Goal: Transaction & Acquisition: Purchase product/service

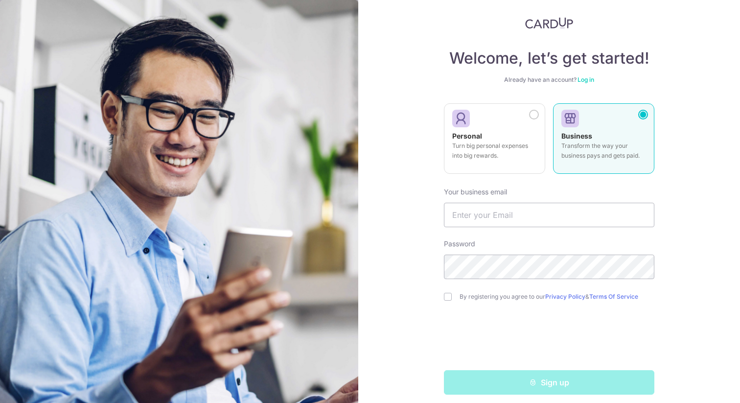
scroll to position [21, 0]
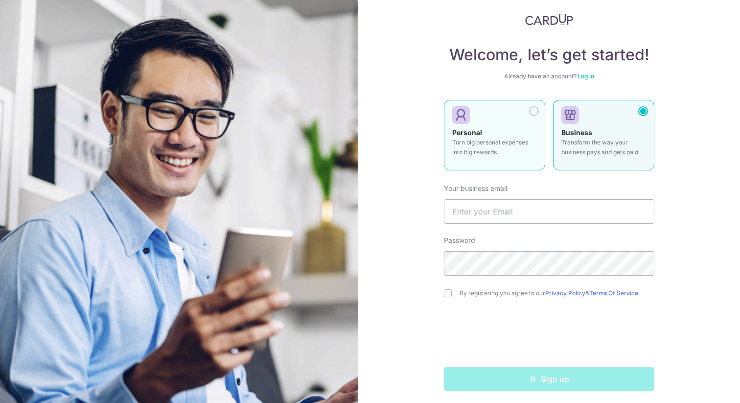
click at [535, 145] on p "Turn big personal expenses into big rewards." at bounding box center [494, 148] width 85 height 20
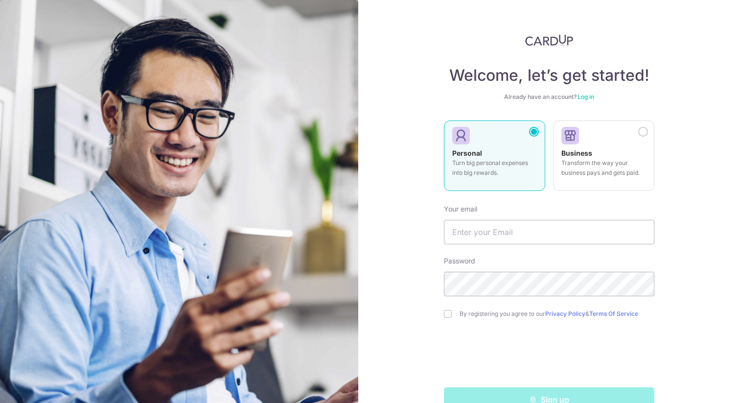
scroll to position [24, 0]
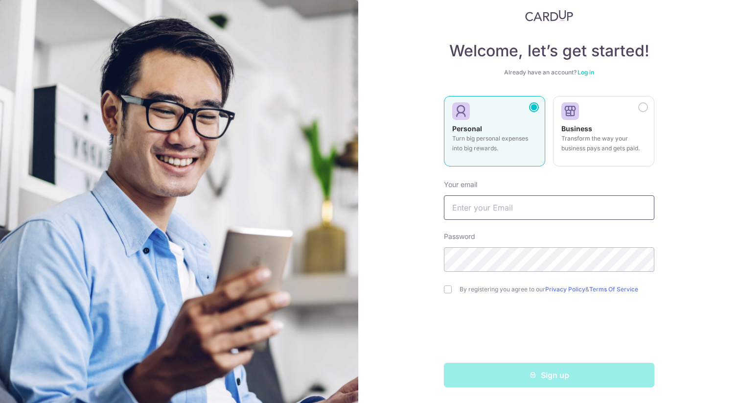
click at [495, 215] on input "text" at bounding box center [549, 207] width 210 height 24
type input "jeninseow.92@gmail.com"
click at [449, 293] on input "checkbox" at bounding box center [448, 289] width 8 height 8
checkbox input "true"
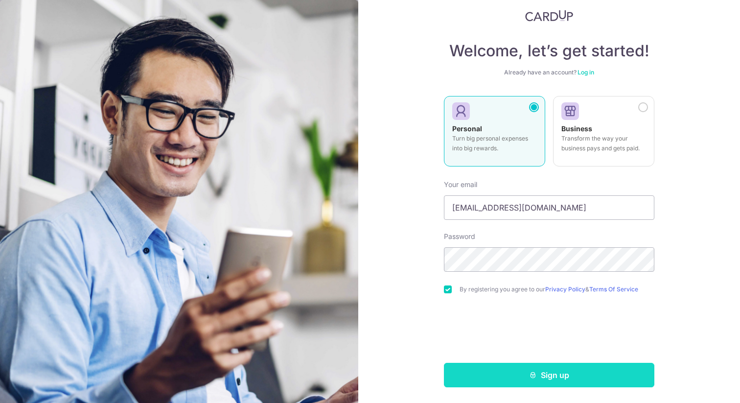
click at [527, 381] on button "Sign up" at bounding box center [549, 375] width 210 height 24
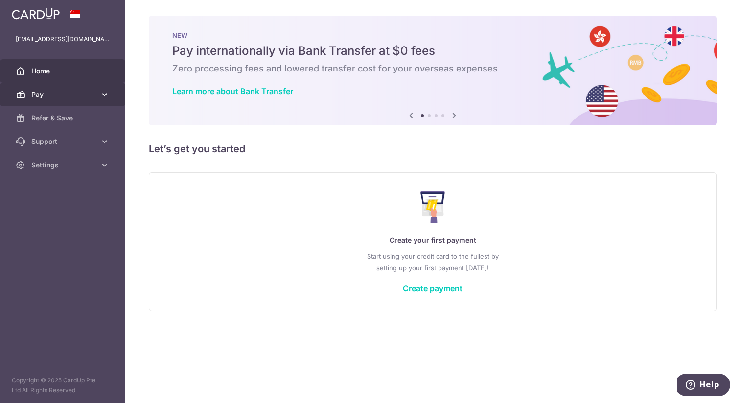
click at [74, 95] on span "Pay" at bounding box center [63, 95] width 65 height 10
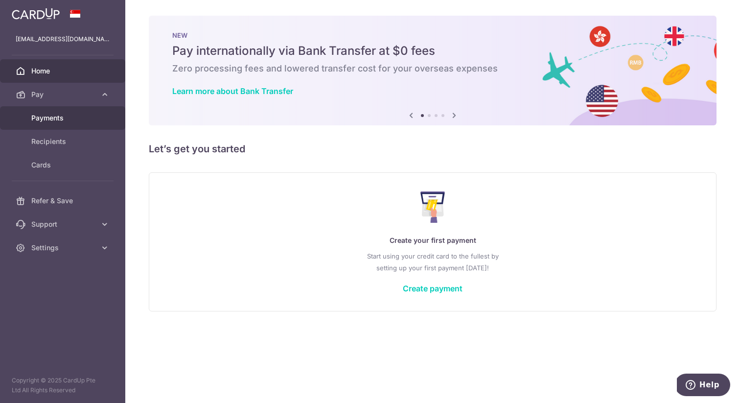
click at [66, 115] on span "Payments" at bounding box center [63, 118] width 65 height 10
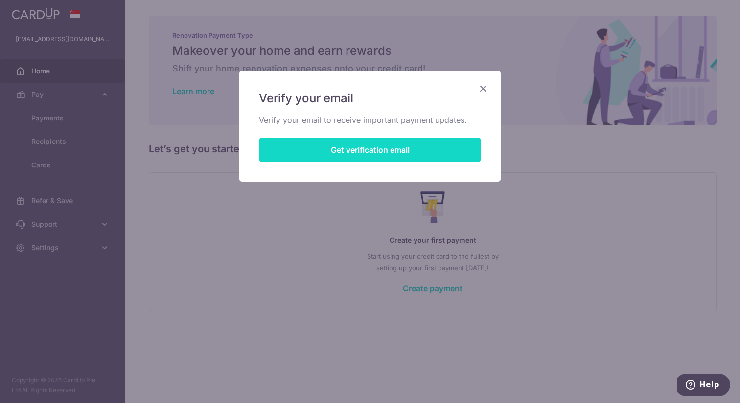
click at [341, 160] on button "Get verification email" at bounding box center [370, 150] width 222 height 24
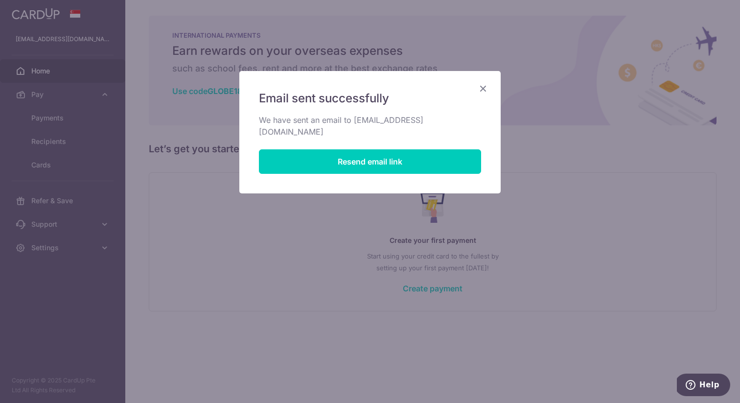
click at [484, 85] on icon "Close" at bounding box center [483, 88] width 12 height 12
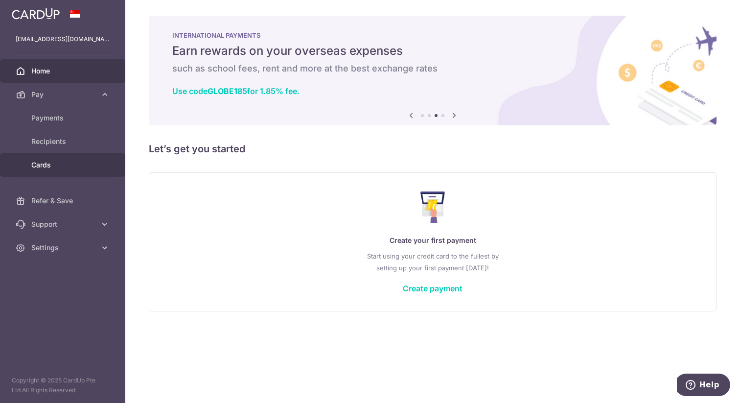
click at [54, 168] on span "Cards" at bounding box center [63, 165] width 65 height 10
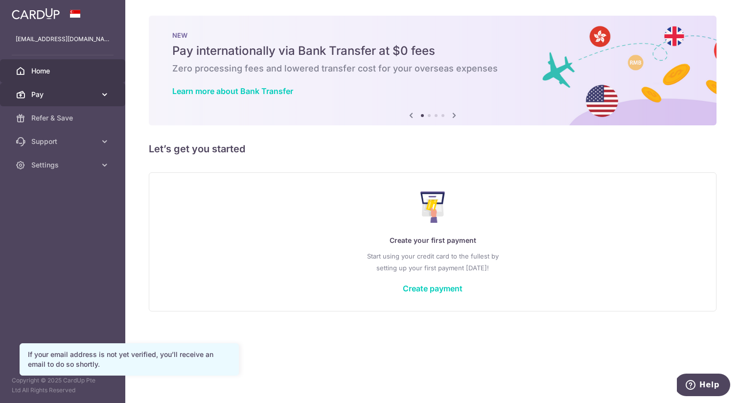
click at [67, 94] on span "Pay" at bounding box center [63, 95] width 65 height 10
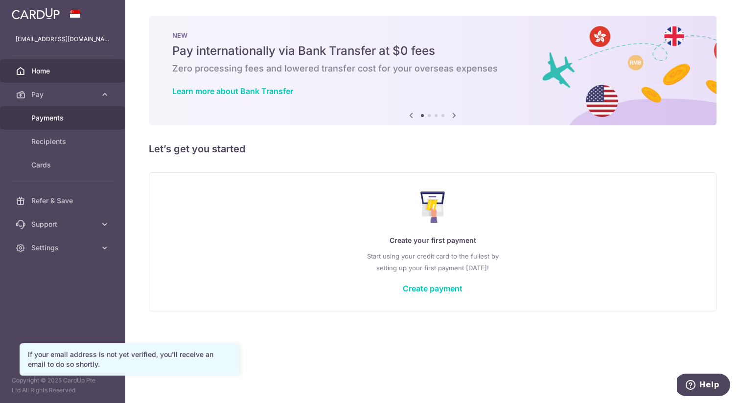
click at [58, 114] on span "Payments" at bounding box center [63, 118] width 65 height 10
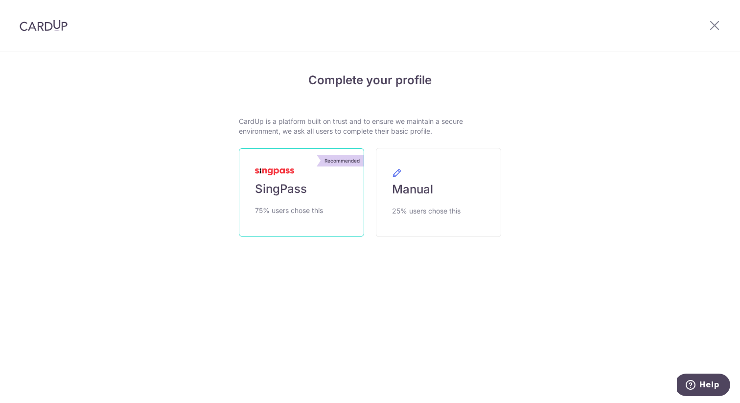
click at [292, 187] on span "SingPass" at bounding box center [281, 189] width 52 height 16
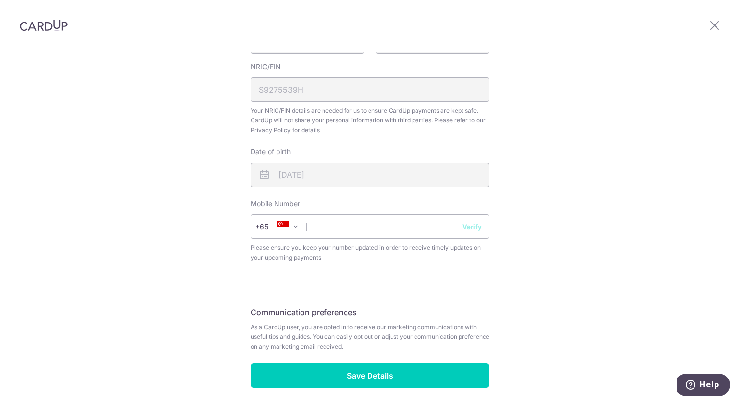
scroll to position [322, 0]
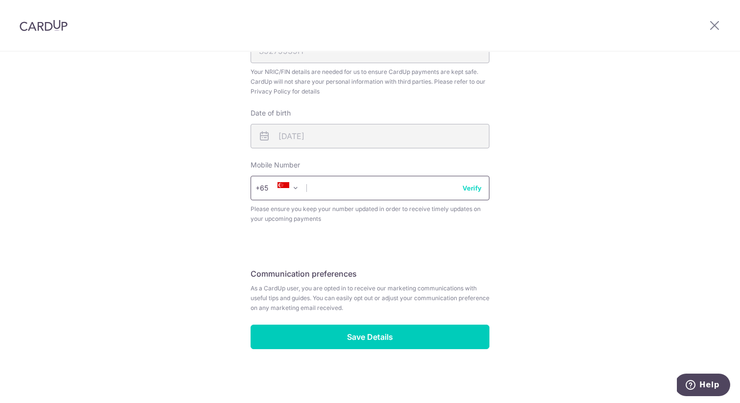
click at [354, 196] on input "text" at bounding box center [370, 188] width 239 height 24
type input "91909820"
click at [508, 280] on div "Review your details Your Details Please provide your full name as per your NRIC…" at bounding box center [370, 66] width 740 height 673
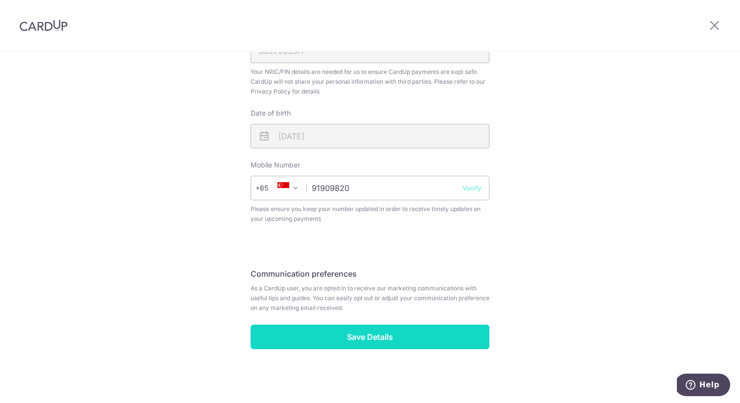
click at [388, 346] on input "Save Details" at bounding box center [370, 337] width 239 height 24
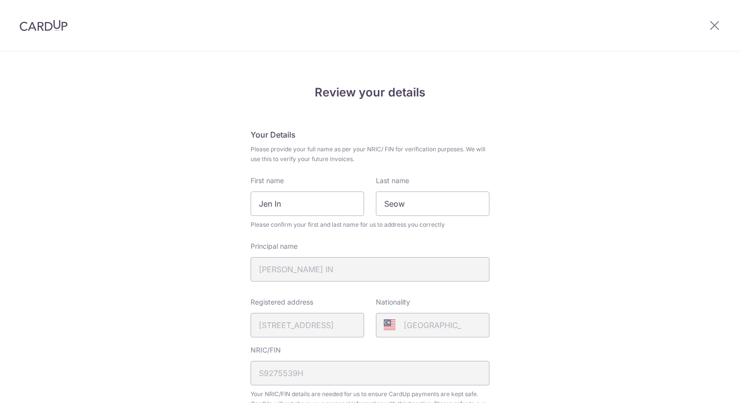
scroll to position [336, 0]
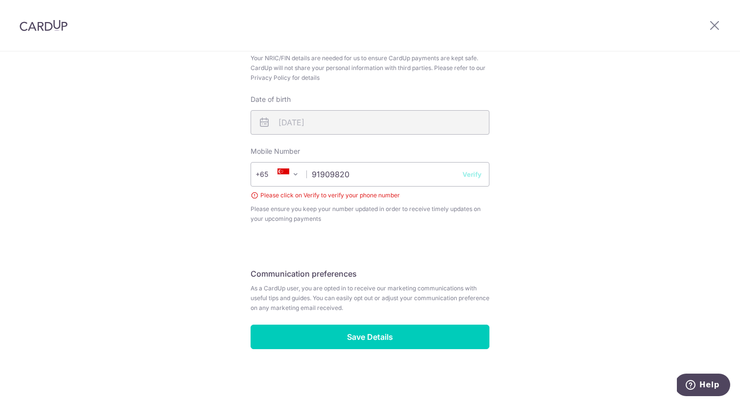
click at [477, 174] on button "Verify" at bounding box center [472, 174] width 19 height 10
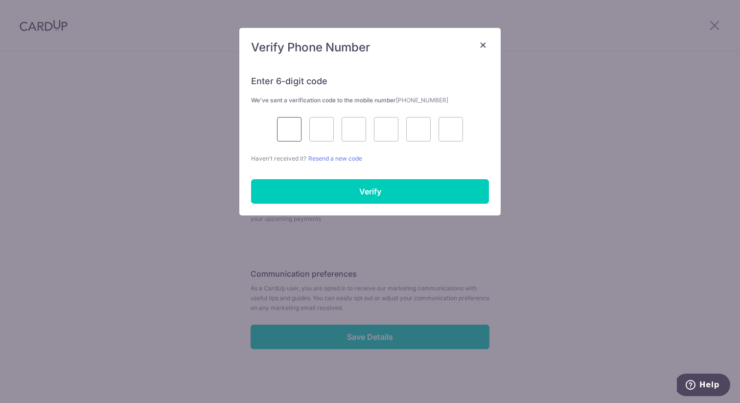
click at [284, 131] on input "text" at bounding box center [289, 129] width 24 height 24
type input "4"
type input "7"
type input "5"
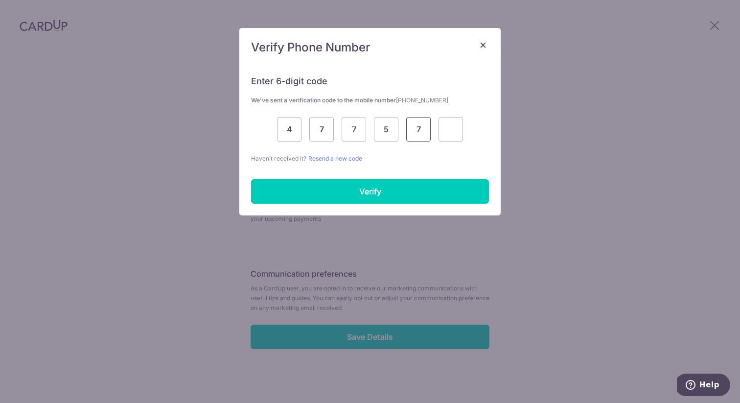
type input "7"
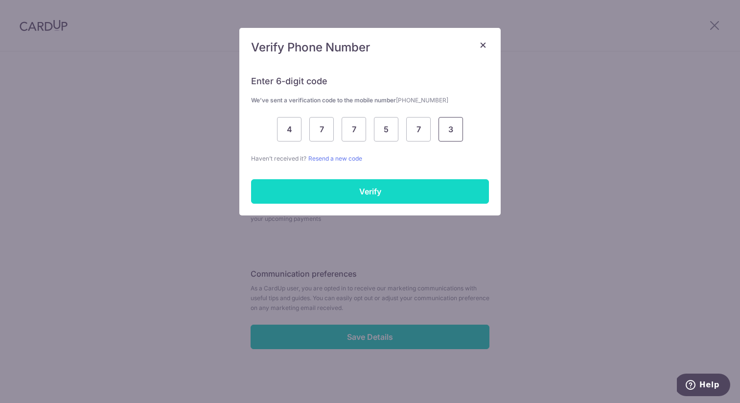
type input "3"
click at [342, 184] on input "Verify" at bounding box center [370, 191] width 238 height 24
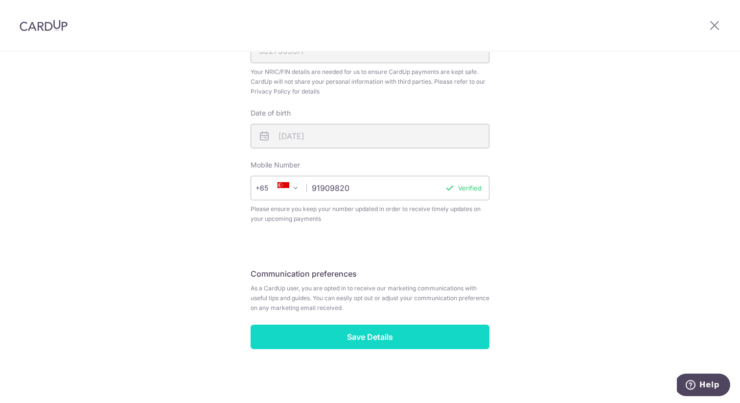
click at [378, 337] on input "Save Details" at bounding box center [370, 337] width 239 height 24
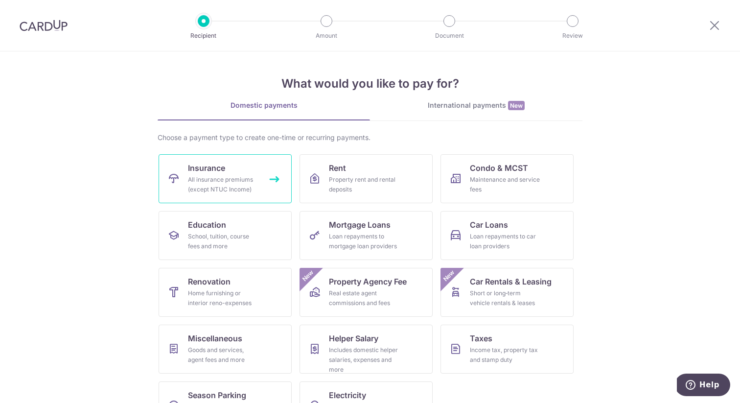
click at [221, 184] on div "All insurance premiums (except NTUC Income)" at bounding box center [223, 185] width 70 height 20
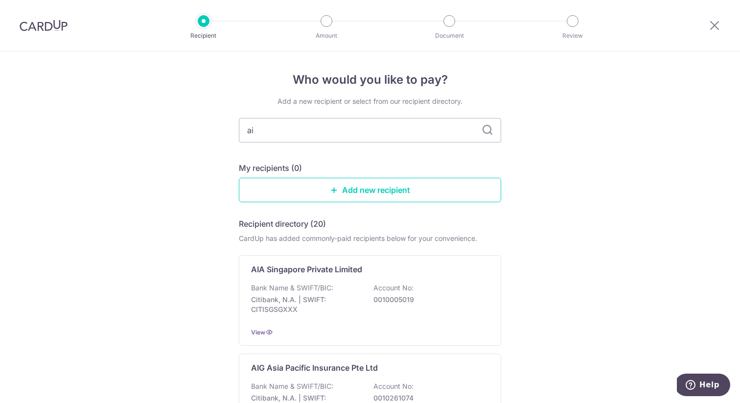
type input "aia"
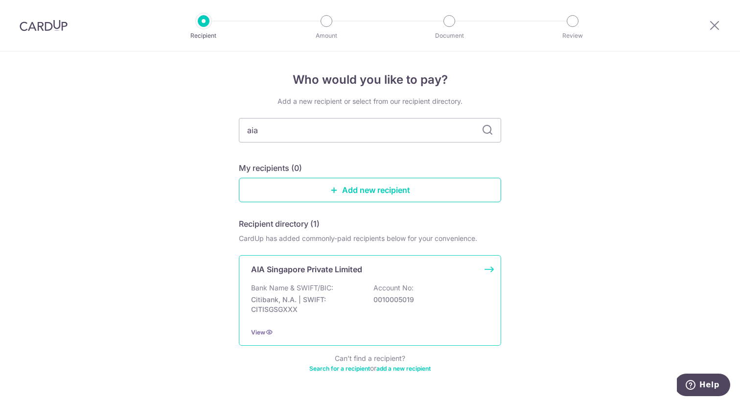
click at [335, 272] on p "AIA Singapore Private Limited" at bounding box center [306, 269] width 111 height 12
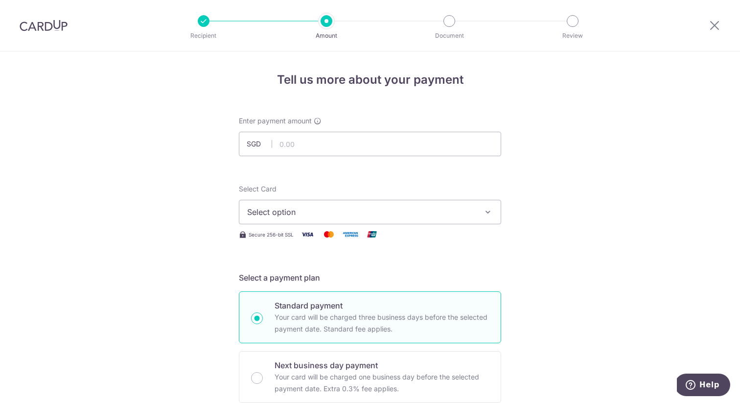
click at [371, 217] on span "Select option" at bounding box center [361, 212] width 228 height 12
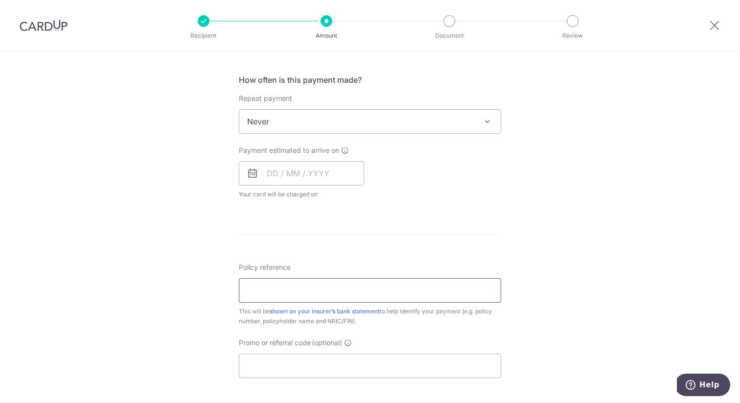
scroll to position [357, 0]
click at [314, 286] on input "Policy reference" at bounding box center [370, 290] width 262 height 24
paste input "U128397666"
type input "U128397666"
click at [452, 259] on form "Enter payment amount SGD Select Card Select option Add credit card Secure 256-b…" at bounding box center [370, 146] width 262 height 775
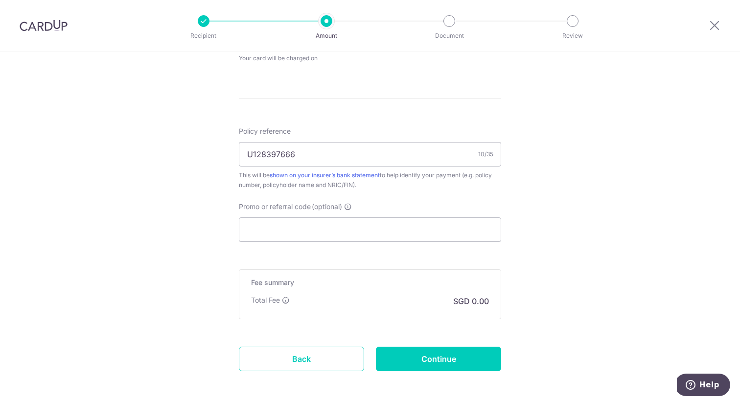
scroll to position [494, 0]
click at [423, 232] on input "Promo or referral code (optional)" at bounding box center [370, 228] width 262 height 24
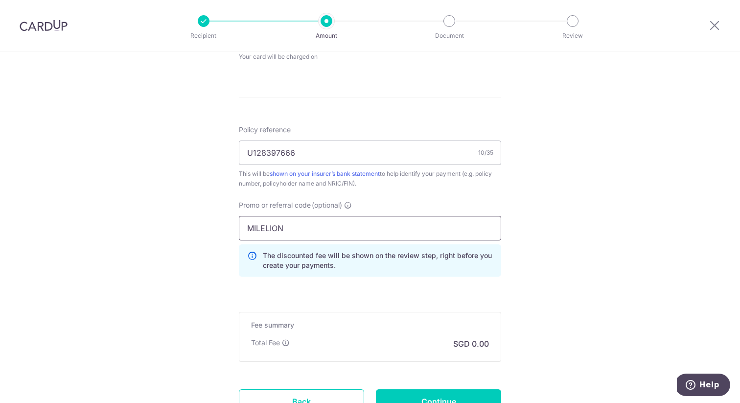
type input "MILELION"
click at [601, 236] on div "Tell us more about your payment Enter payment amount SGD Select Card Select opt…" at bounding box center [370, 22] width 740 height 930
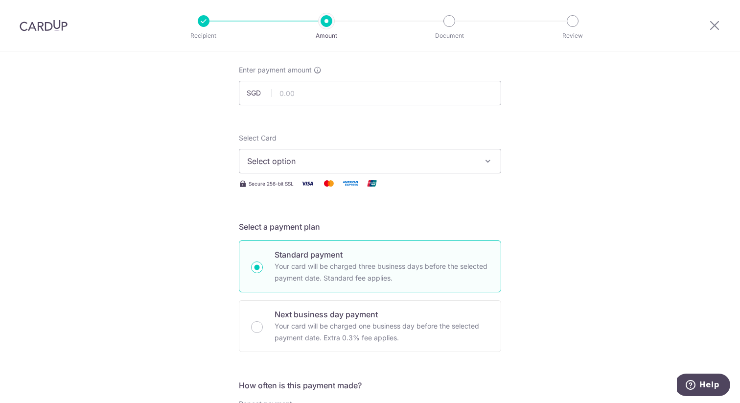
scroll to position [49, 0]
click at [314, 98] on input "text" at bounding box center [370, 94] width 262 height 24
type input "12,000.00"
click at [371, 162] on span "Select option" at bounding box center [361, 163] width 228 height 12
click at [354, 184] on link "Add credit card" at bounding box center [369, 190] width 261 height 18
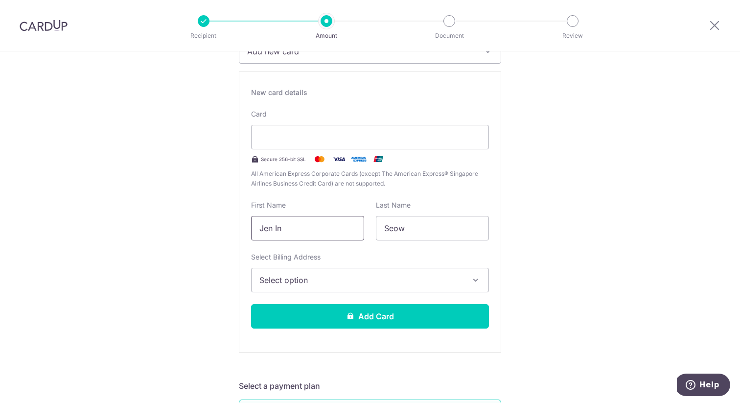
scroll to position [192, 0]
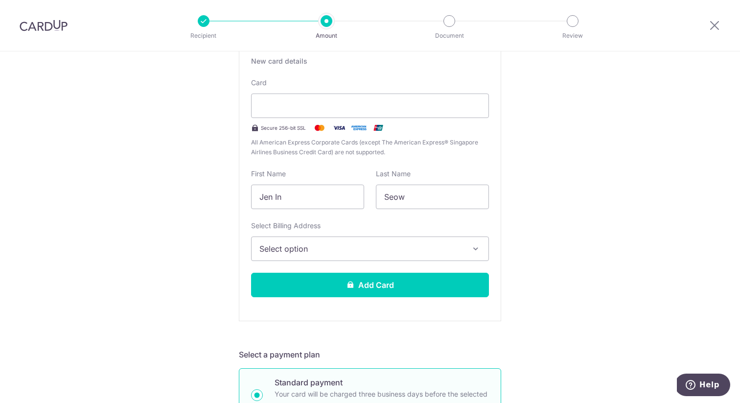
click at [346, 253] on span "Select option" at bounding box center [361, 249] width 204 height 12
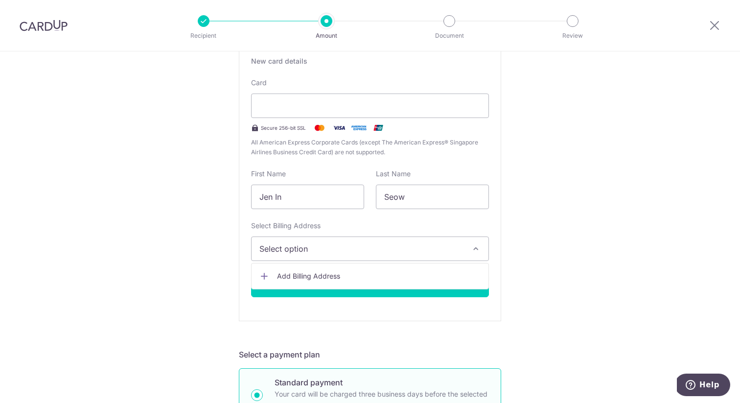
click at [331, 278] on span "Add Billing Address" at bounding box center [379, 276] width 204 height 10
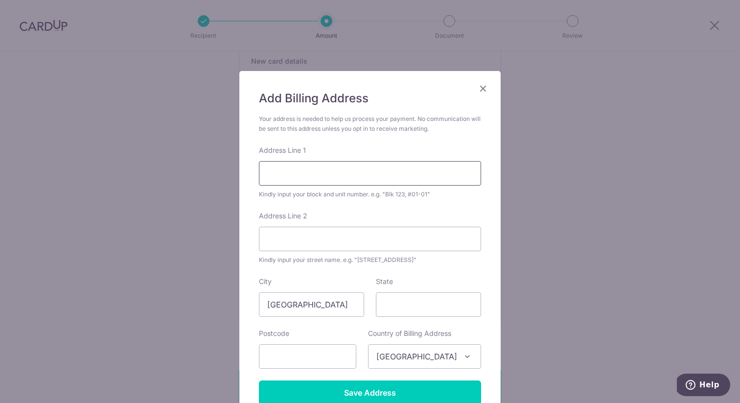
click at [336, 176] on input "Address Line 1" at bounding box center [370, 173] width 222 height 24
type input "11 SPRINGSIDE LINK"
type input "786585"
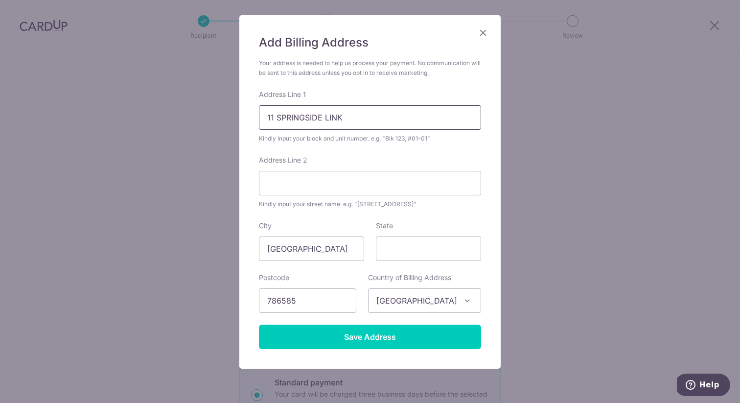
scroll to position [93, 0]
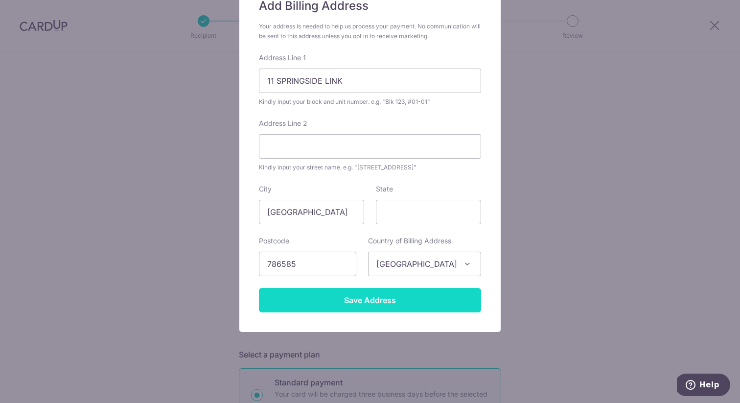
click at [354, 299] on input "Save Address" at bounding box center [370, 300] width 222 height 24
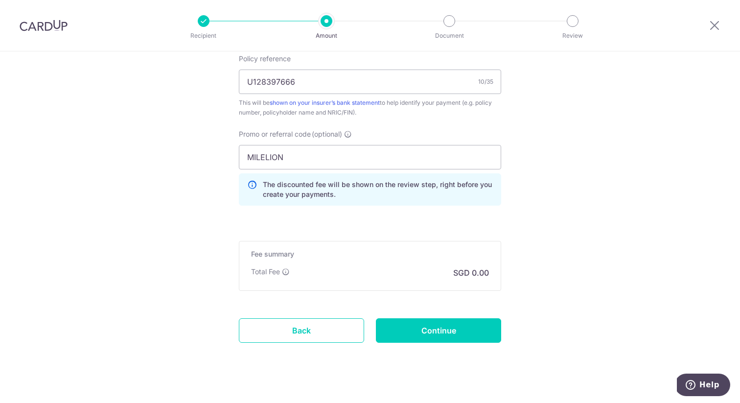
scroll to position [847, 0]
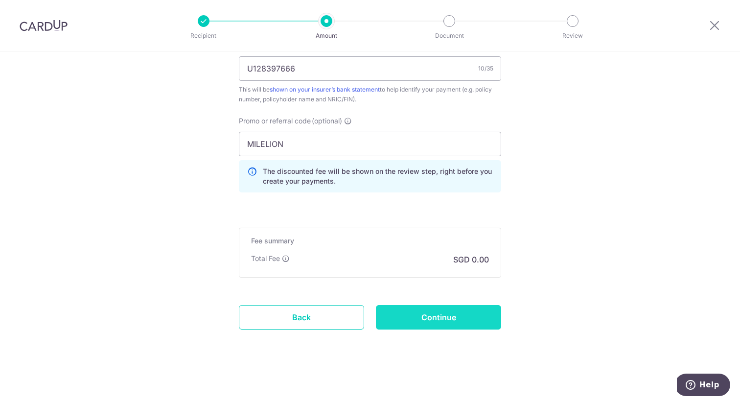
click at [433, 319] on input "Continue" at bounding box center [438, 317] width 125 height 24
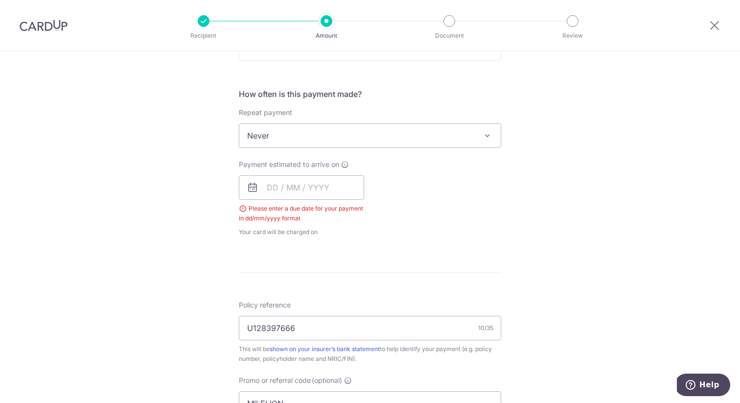
scroll to position [363, 0]
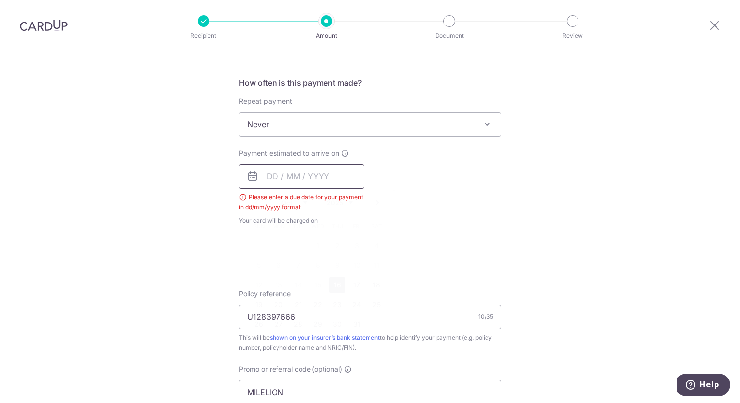
click at [343, 178] on input "text" at bounding box center [301, 176] width 125 height 24
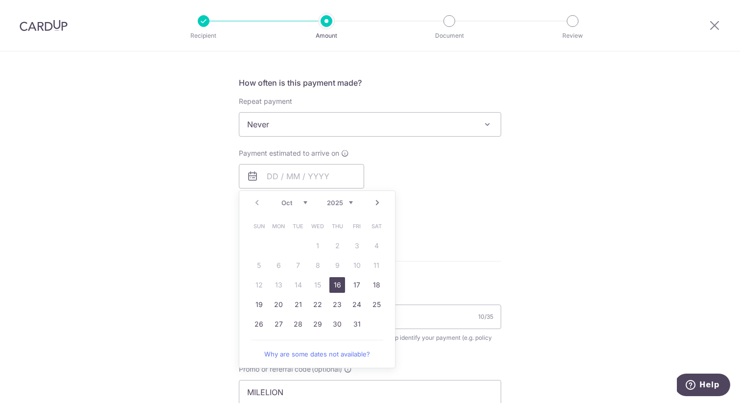
click at [337, 282] on link "16" at bounding box center [337, 285] width 16 height 16
type input "[DATE]"
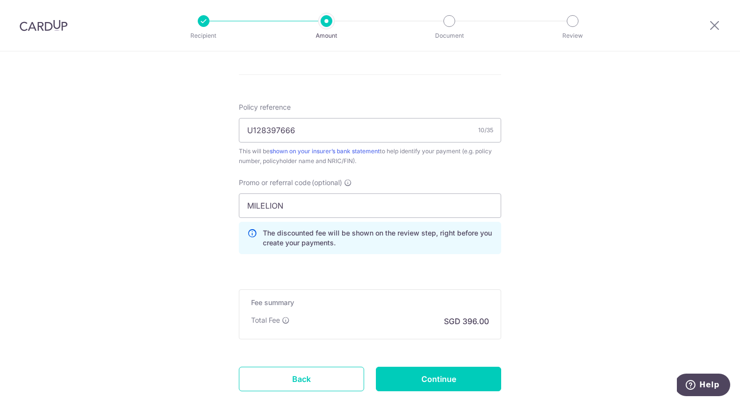
scroll to position [569, 0]
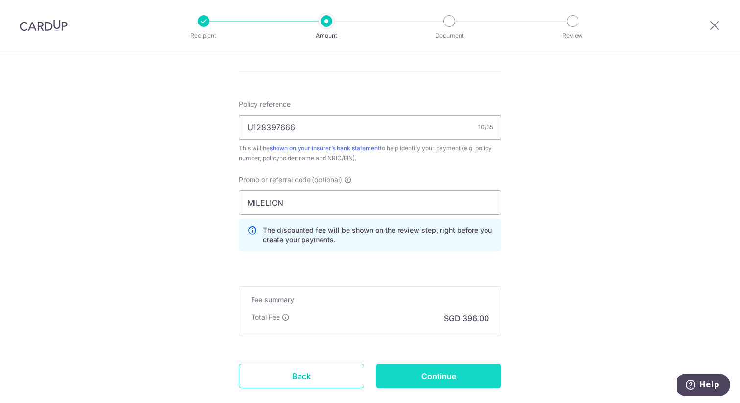
click at [421, 382] on input "Continue" at bounding box center [438, 376] width 125 height 24
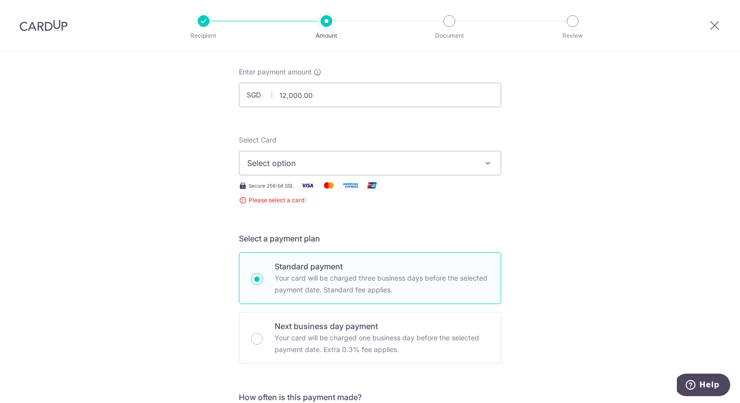
scroll to position [41, 0]
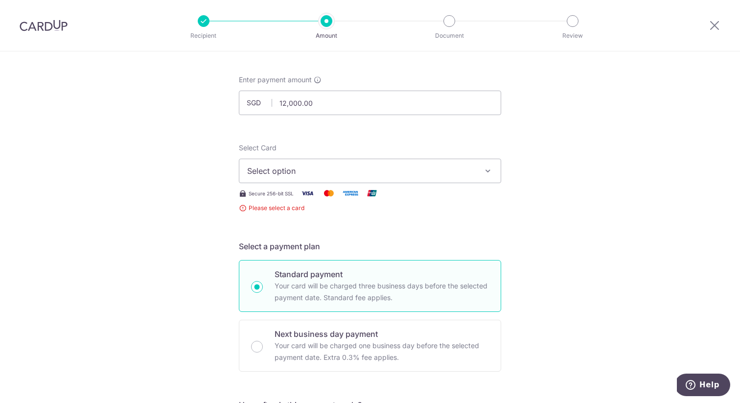
click at [362, 176] on span "Select option" at bounding box center [361, 171] width 228 height 12
click at [353, 196] on span "Add credit card" at bounding box center [379, 198] width 228 height 10
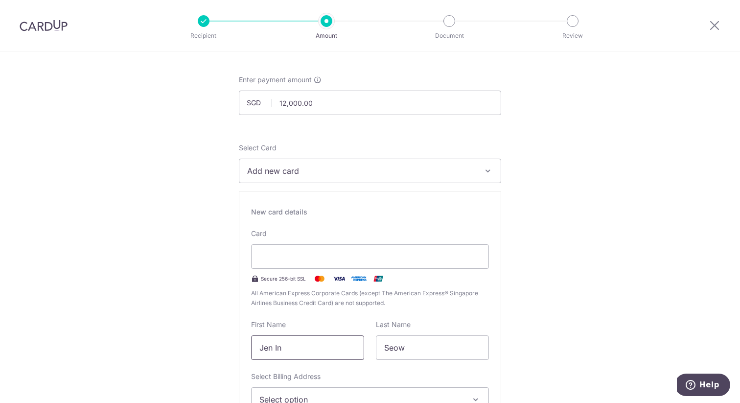
click at [294, 342] on input "Jen In" at bounding box center [307, 347] width 113 height 24
type input "Junshen"
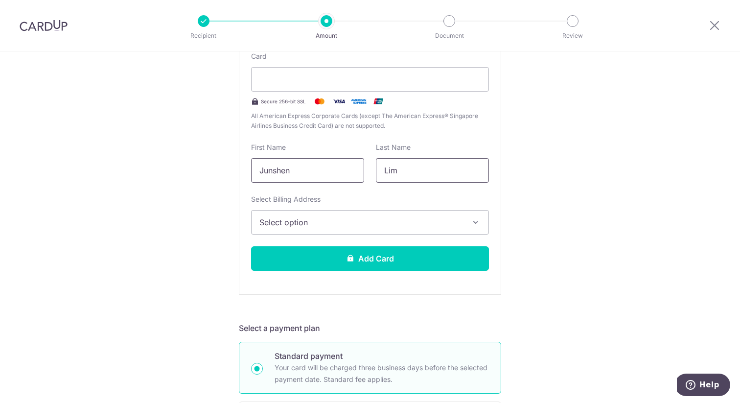
scroll to position [237, 0]
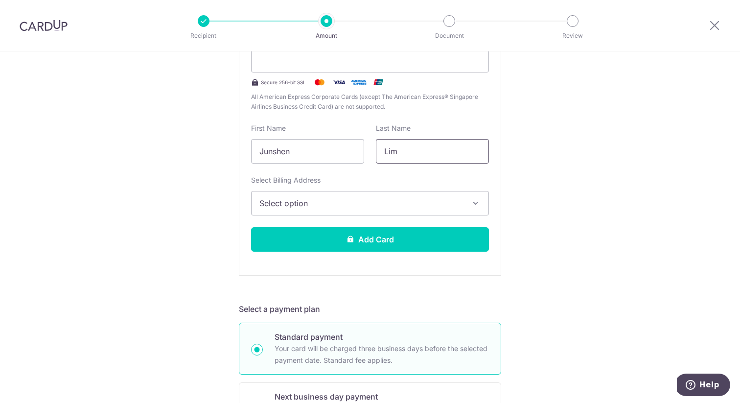
type input "Lim"
click at [308, 203] on span "Select option" at bounding box center [361, 203] width 204 height 12
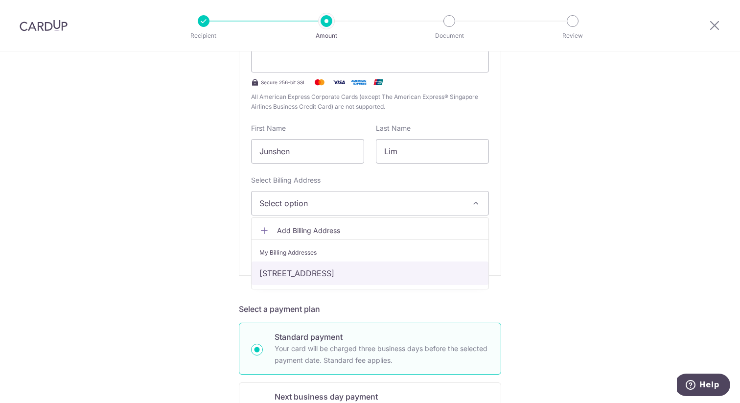
click at [302, 275] on link "[STREET_ADDRESS]" at bounding box center [370, 272] width 237 height 23
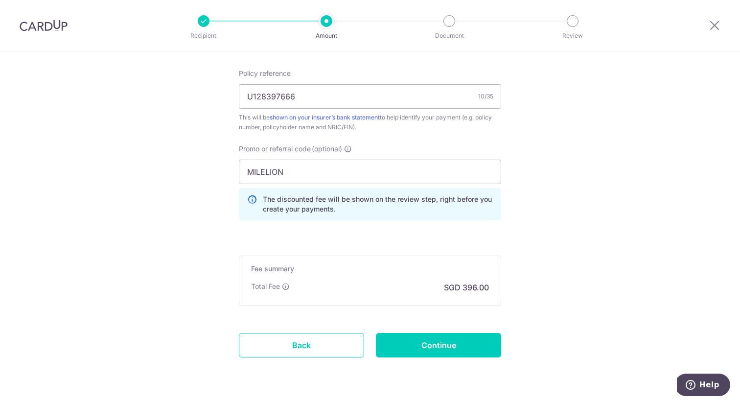
scroll to position [870, 0]
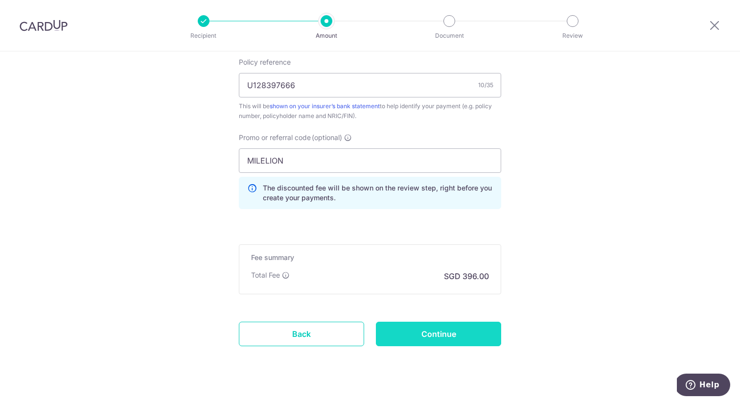
click at [402, 335] on input "Continue" at bounding box center [438, 334] width 125 height 24
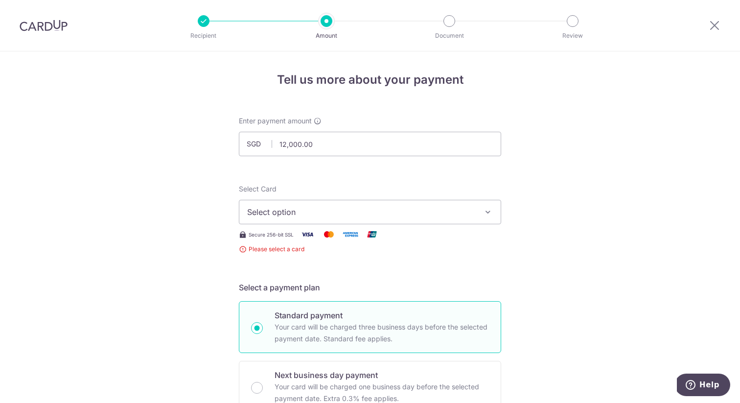
click at [361, 212] on span "Select option" at bounding box center [361, 212] width 228 height 12
click at [343, 239] on span "Add credit card" at bounding box center [379, 239] width 228 height 10
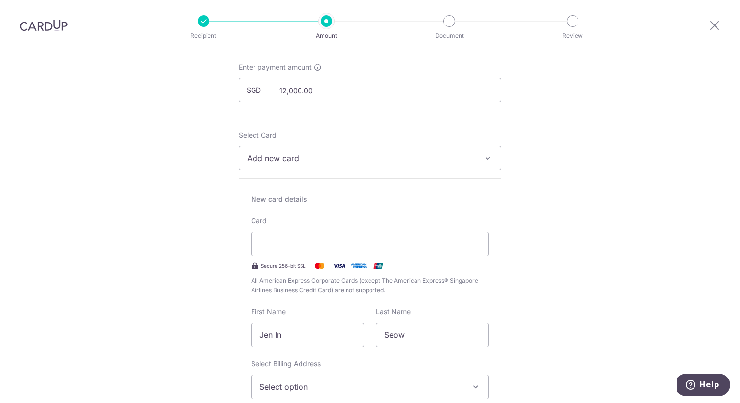
scroll to position [92, 0]
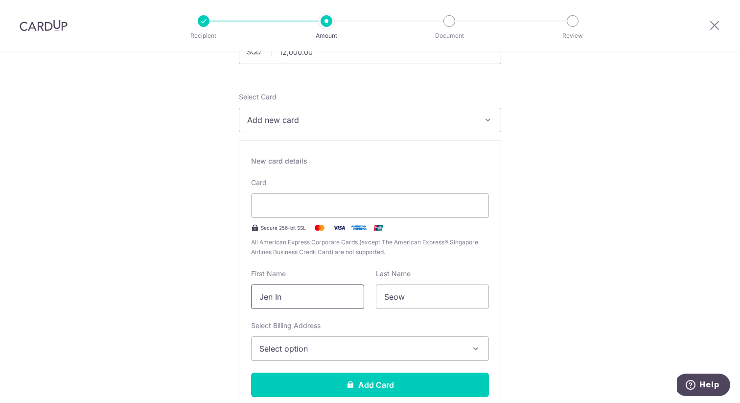
click at [298, 300] on input "Jen In" at bounding box center [307, 296] width 113 height 24
type input "Junshen"
type input "Lim"
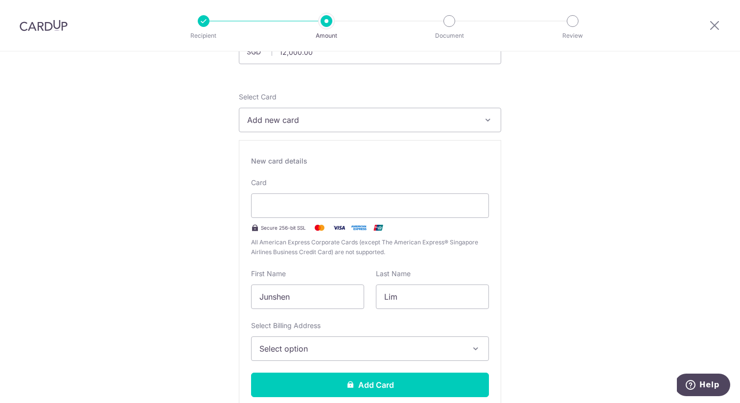
click at [300, 342] on button "Select option" at bounding box center [370, 348] width 238 height 24
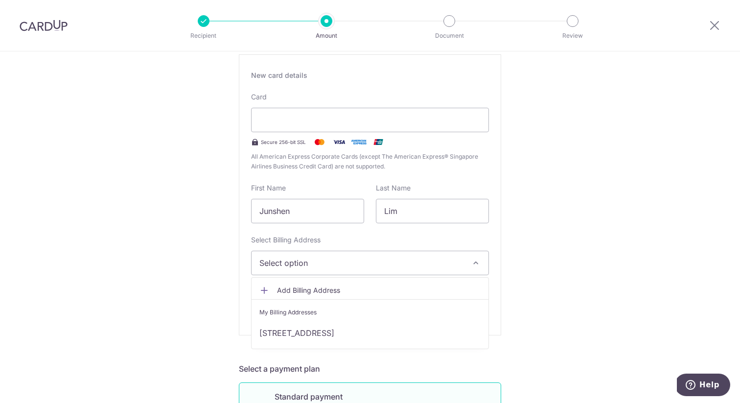
scroll to position [182, 0]
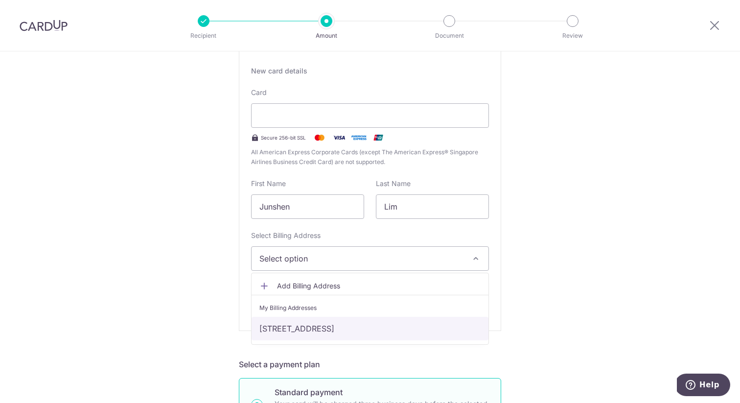
click at [306, 333] on link "[STREET_ADDRESS]" at bounding box center [370, 328] width 237 height 23
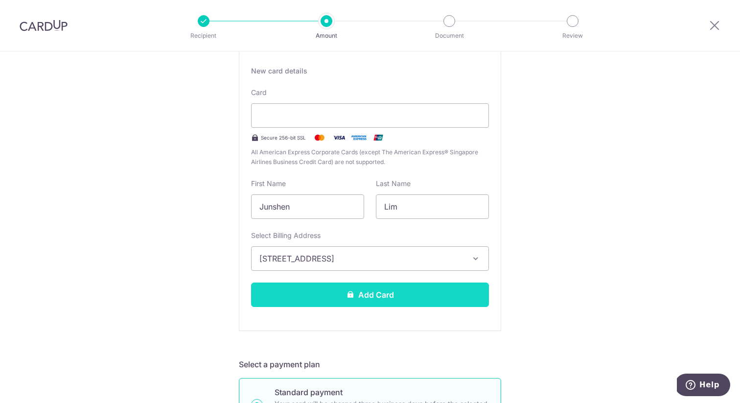
click at [345, 293] on button "Add Card" at bounding box center [370, 294] width 238 height 24
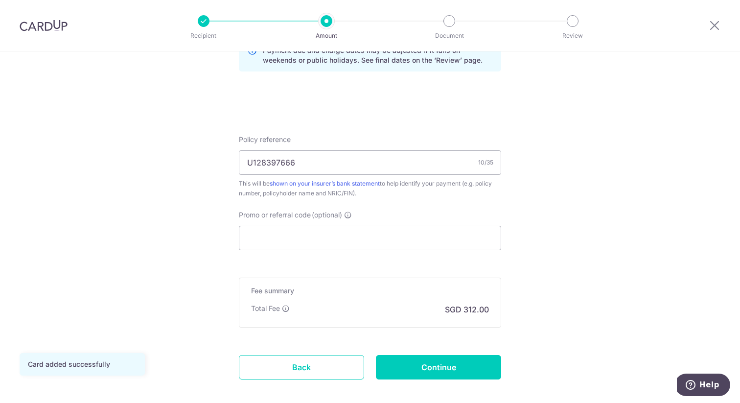
scroll to position [532, 0]
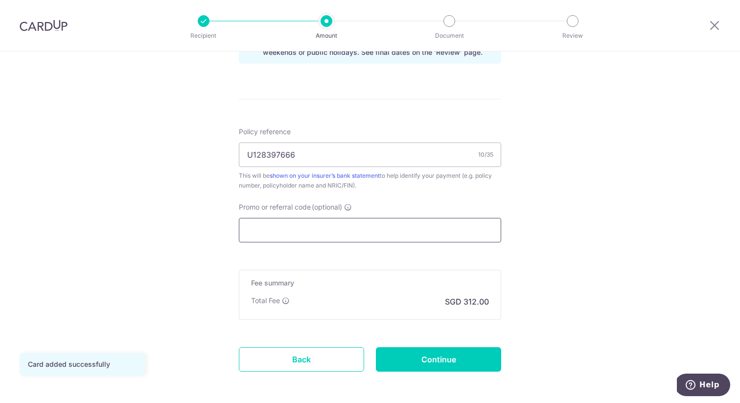
click at [346, 234] on input "Promo or referral code (optional)" at bounding box center [370, 230] width 262 height 24
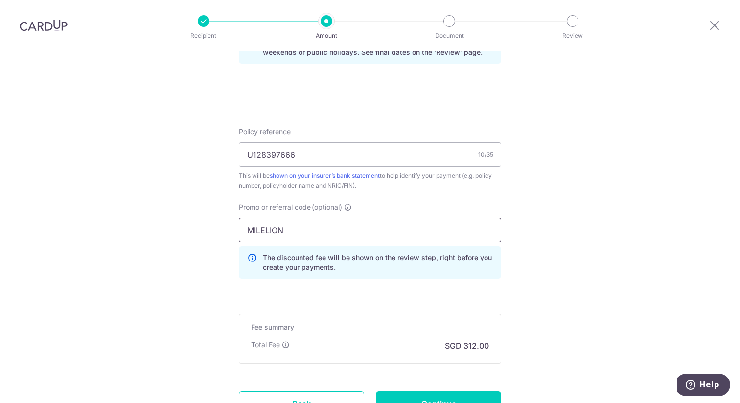
type input "MILELION"
click at [582, 248] on div "Tell us more about your payment Enter payment amount SGD 12,000.00 12000.00 Car…" at bounding box center [370, 4] width 740 height 970
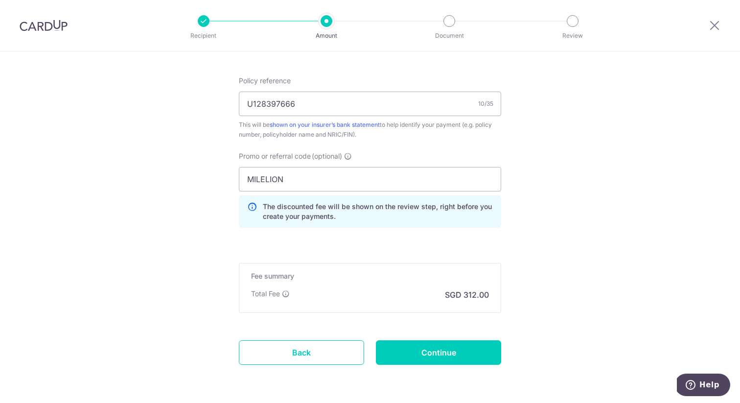
scroll to position [586, 0]
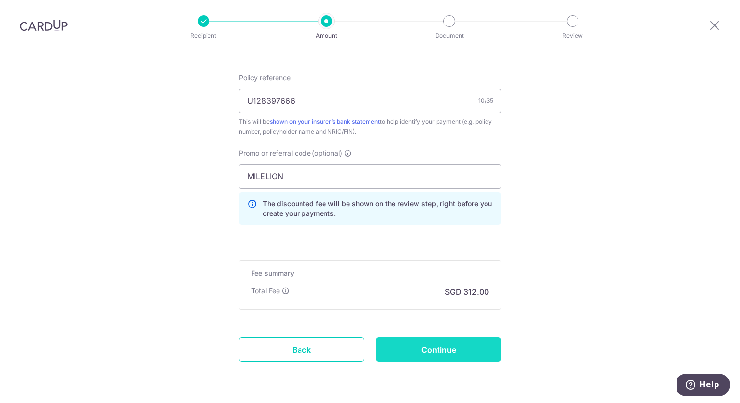
click at [480, 350] on input "Continue" at bounding box center [438, 349] width 125 height 24
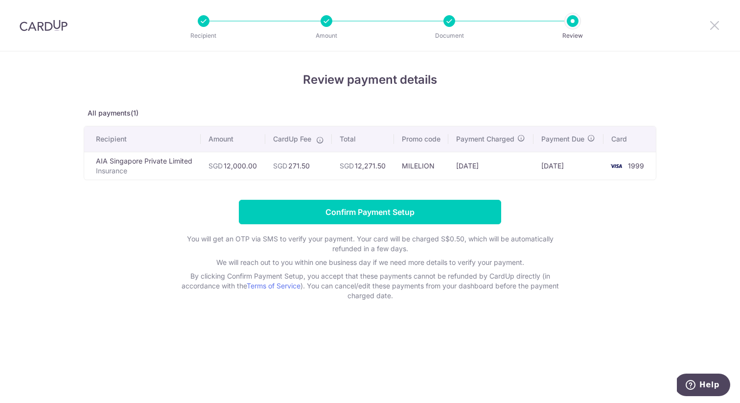
click at [717, 26] on icon at bounding box center [715, 25] width 12 height 12
click at [446, 23] on div at bounding box center [449, 21] width 12 height 12
click at [446, 31] on p "Document" at bounding box center [449, 36] width 72 height 10
click at [715, 31] on div at bounding box center [714, 25] width 51 height 51
click at [716, 29] on icon at bounding box center [715, 25] width 12 height 12
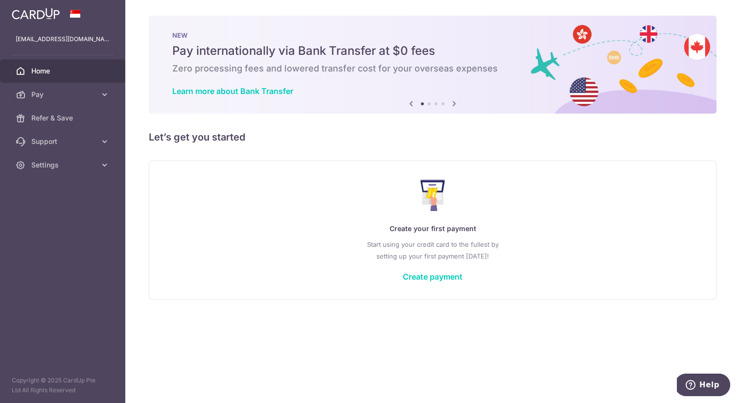
click at [410, 264] on div "Create your first payment Start using your credit card to the fullest by settin…" at bounding box center [432, 230] width 543 height 116
click at [415, 275] on link "Create payment" at bounding box center [433, 277] width 60 height 10
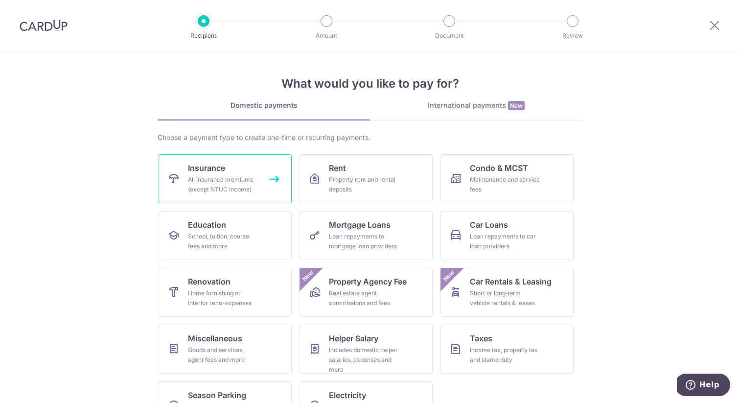
click at [221, 169] on span "Insurance" at bounding box center [206, 168] width 37 height 12
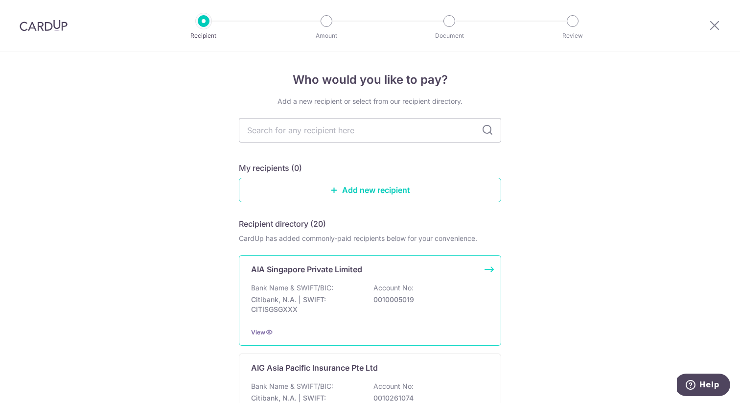
click at [424, 316] on div "Bank Name & SWIFT/BIC: Citibank, N.A. | SWIFT: CITISGSGXXX Account No: 00100050…" at bounding box center [370, 301] width 238 height 36
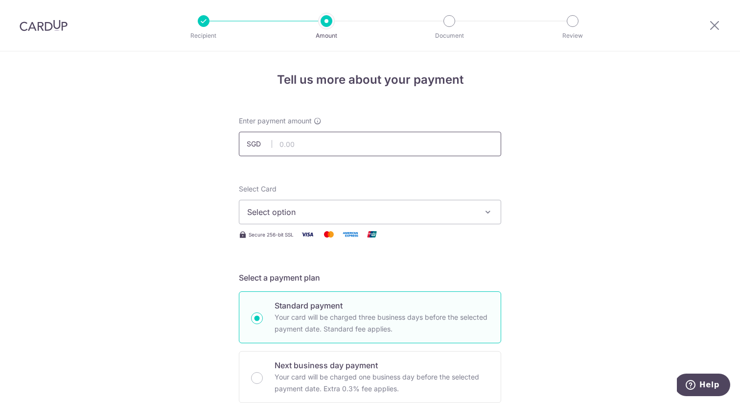
click at [316, 148] on input "text" at bounding box center [370, 144] width 262 height 24
type input "12,000.00"
click at [394, 202] on button "Select option" at bounding box center [370, 212] width 262 height 24
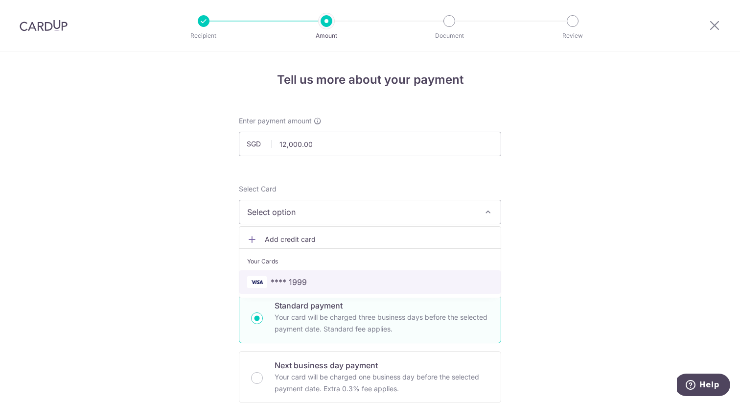
click at [348, 277] on span "**** 1999" at bounding box center [370, 282] width 246 height 12
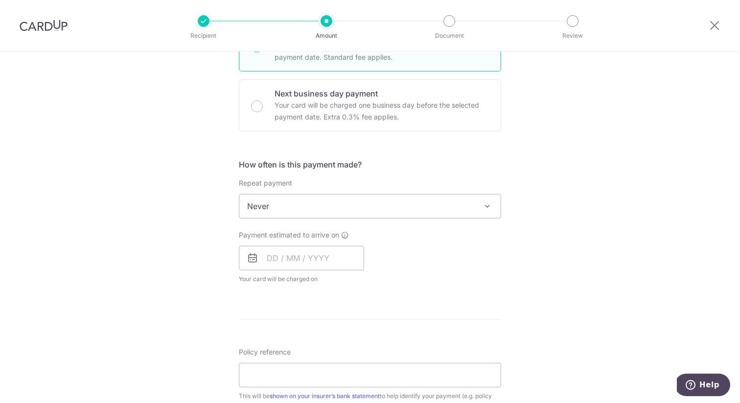
scroll to position [280, 0]
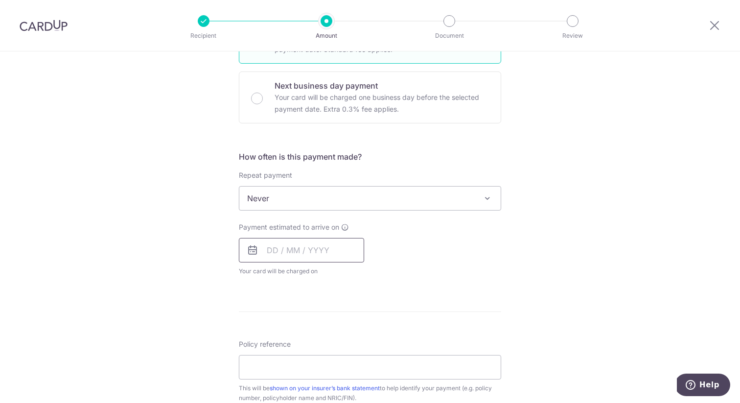
click at [326, 244] on input "text" at bounding box center [301, 250] width 125 height 24
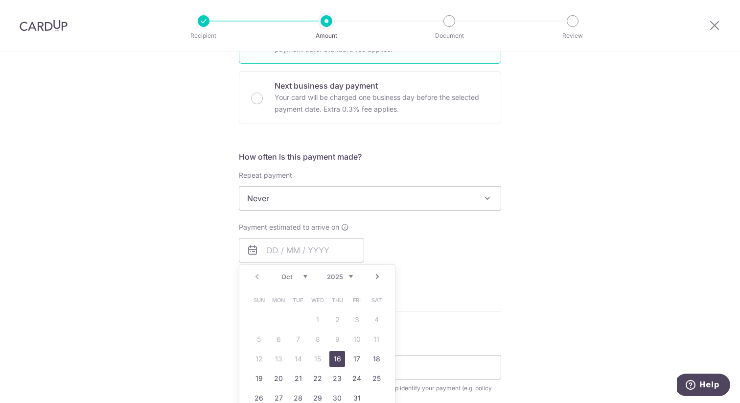
click at [342, 355] on link "16" at bounding box center [337, 359] width 16 height 16
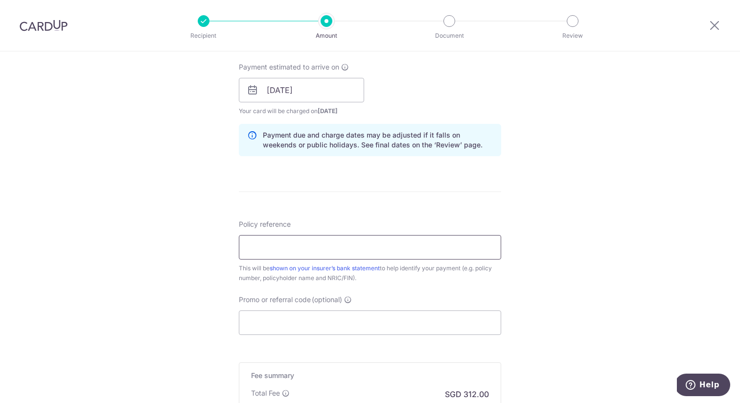
scroll to position [435, 0]
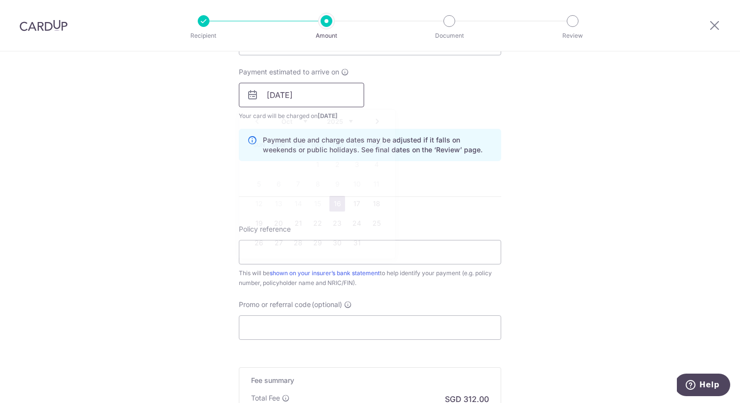
click at [312, 97] on input "16/10/2025" at bounding box center [301, 95] width 125 height 24
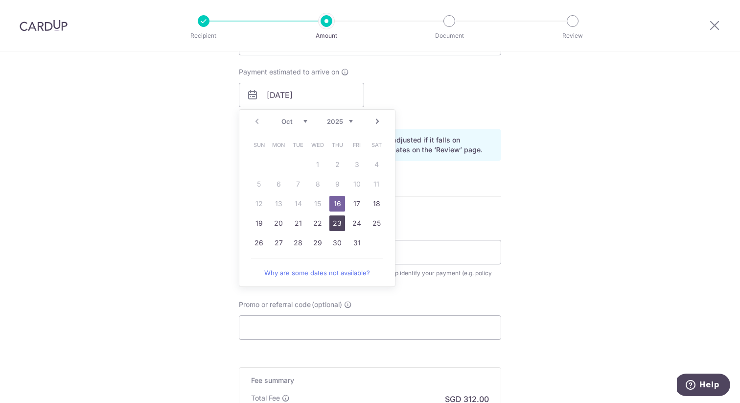
click at [335, 219] on link "23" at bounding box center [337, 223] width 16 height 16
type input "[DATE]"
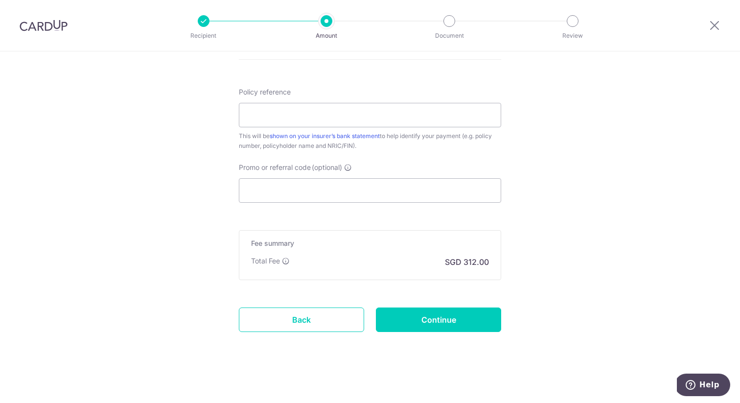
scroll to position [574, 0]
click at [332, 195] on input "Promo or referral code (optional)" at bounding box center [370, 188] width 262 height 24
paste input "JUNSHENL283"
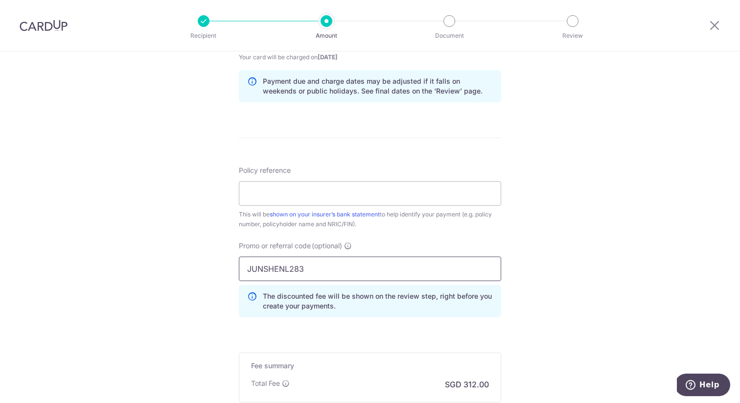
scroll to position [490, 0]
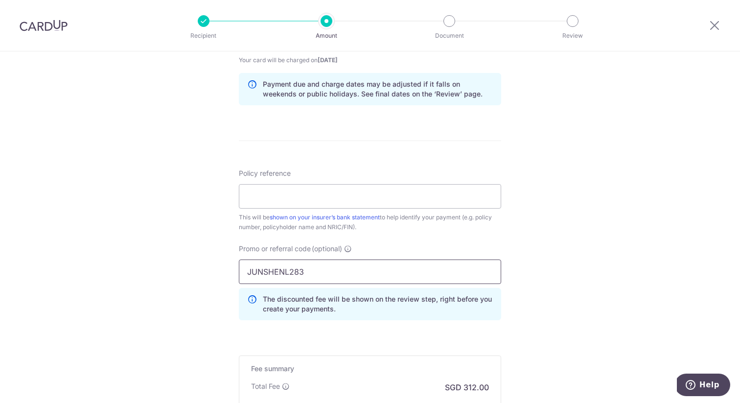
type input "JUNSHENL283"
click at [302, 194] on input "Policy reference" at bounding box center [370, 196] width 262 height 24
paste input "U128397666"
type input "U128397666"
click at [558, 238] on div "Tell us more about your payment Enter payment amount SGD 12,000.00 12000.00 Sel…" at bounding box center [370, 46] width 740 height 970
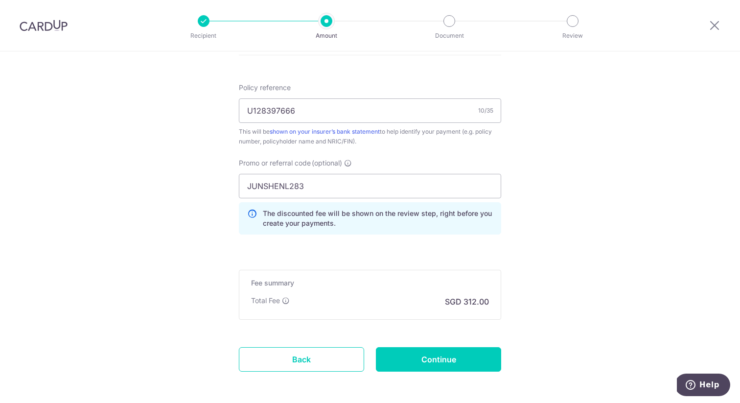
scroll to position [618, 0]
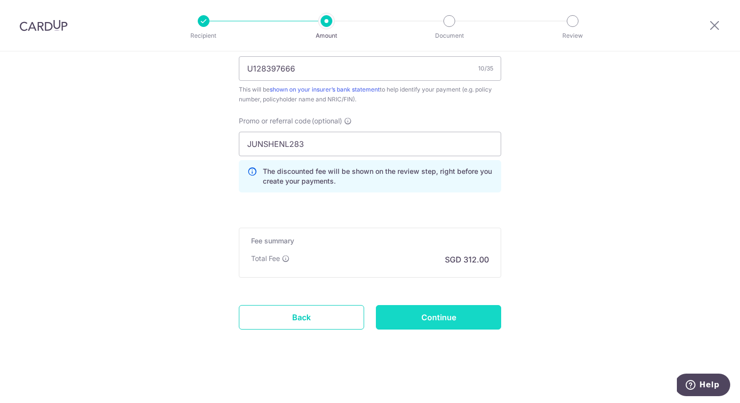
click at [468, 317] on input "Continue" at bounding box center [438, 317] width 125 height 24
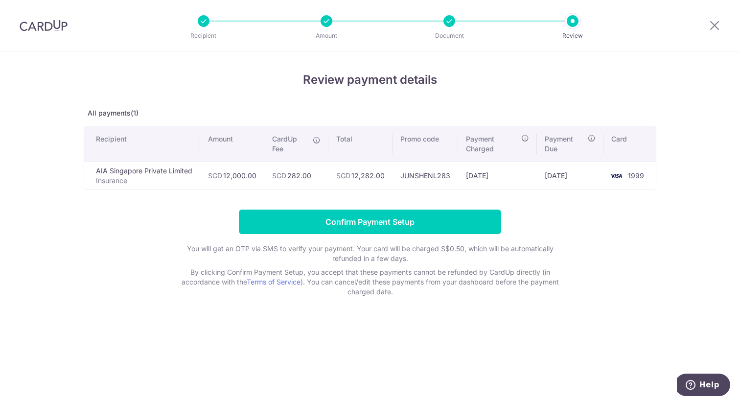
click at [288, 176] on td "SGD 282.00" at bounding box center [296, 176] width 64 height 28
click at [423, 173] on td "JUNSHENL283" at bounding box center [426, 176] width 66 height 28
click at [426, 173] on td "JUNSHENL283" at bounding box center [426, 176] width 66 height 28
click at [711, 28] on icon at bounding box center [715, 25] width 12 height 12
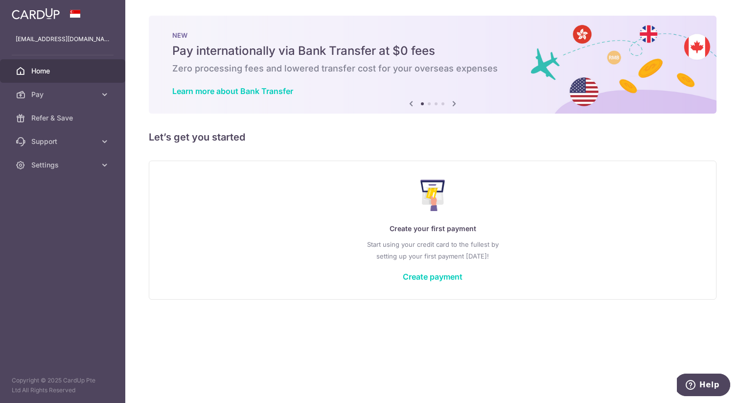
click at [386, 214] on div "Create your first payment Start using your credit card to the fullest by settin…" at bounding box center [432, 230] width 543 height 116
click at [419, 277] on link "Create payment" at bounding box center [433, 277] width 60 height 10
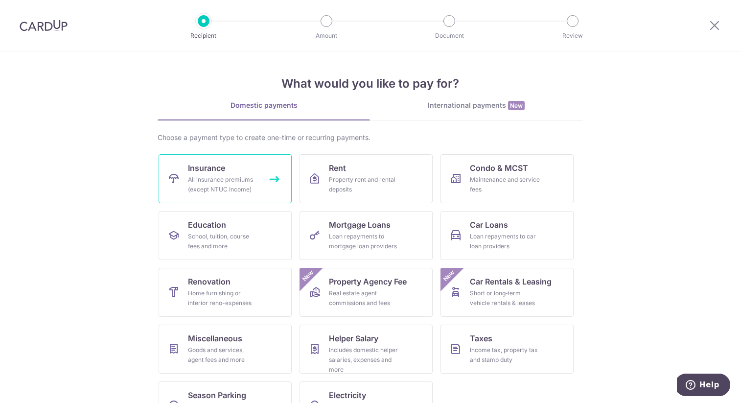
click at [260, 184] on link "Insurance All insurance premiums (except NTUC Income)" at bounding box center [225, 178] width 133 height 49
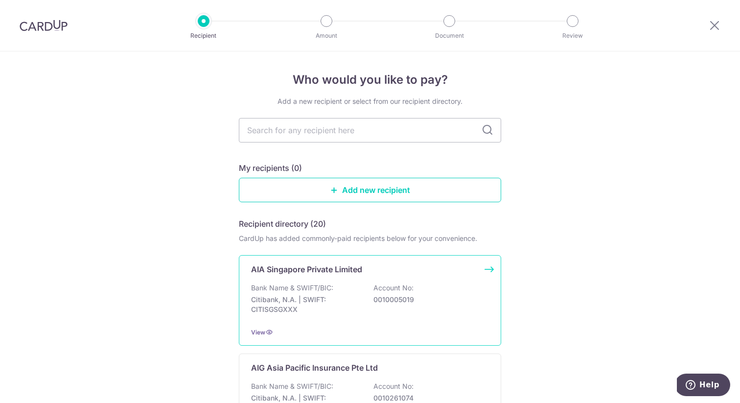
click at [310, 316] on div "Bank Name & SWIFT/BIC: Citibank, N.A. | SWIFT: CITISGSGXXX Account No: 00100050…" at bounding box center [370, 301] width 238 height 36
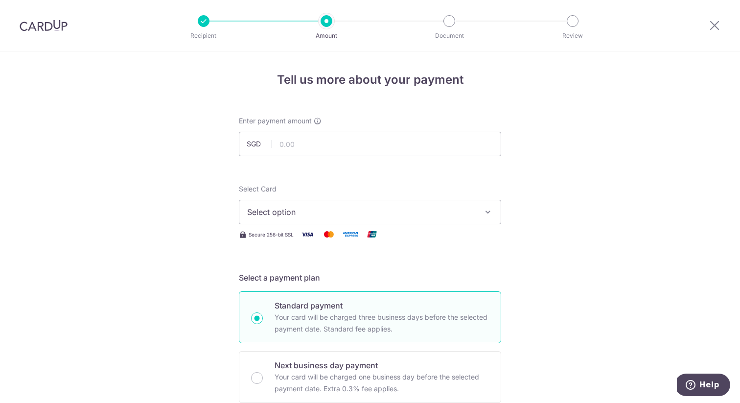
click at [320, 207] on span "Select option" at bounding box center [361, 212] width 228 height 12
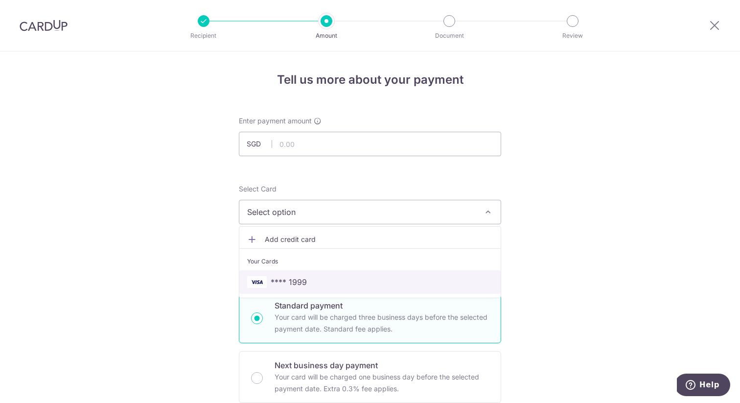
click at [300, 286] on span "**** 1999" at bounding box center [289, 282] width 36 height 12
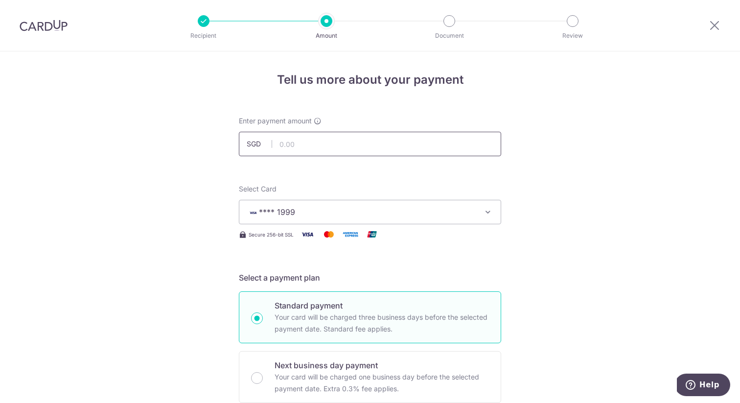
click at [329, 150] on input "text" at bounding box center [370, 144] width 262 height 24
type input "12,000.00"
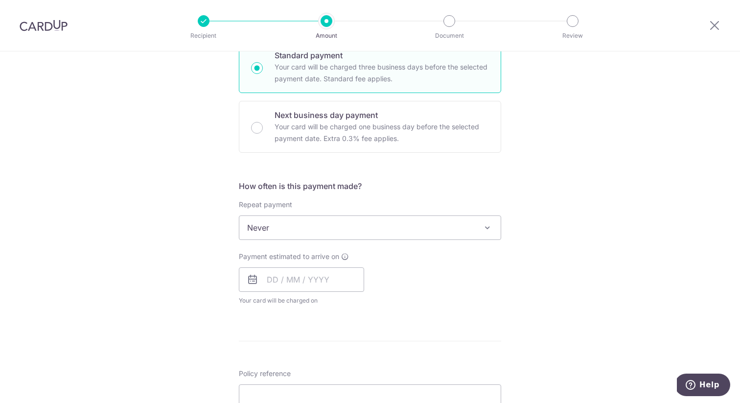
scroll to position [273, 0]
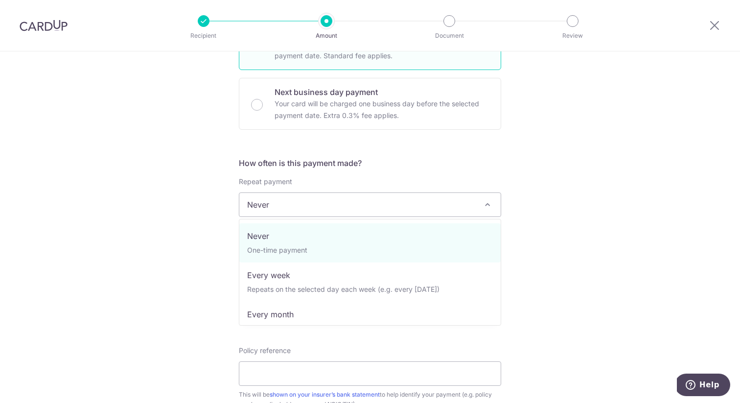
click at [398, 210] on span "Never" at bounding box center [369, 204] width 261 height 23
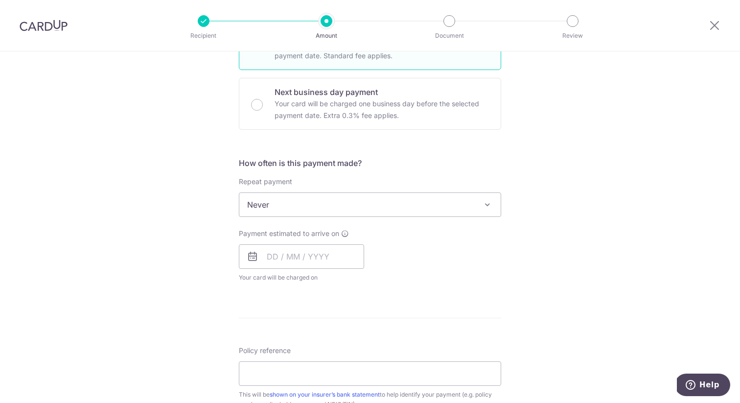
click at [398, 210] on span "Never" at bounding box center [369, 204] width 261 height 23
click at [336, 256] on input "text" at bounding box center [301, 256] width 125 height 24
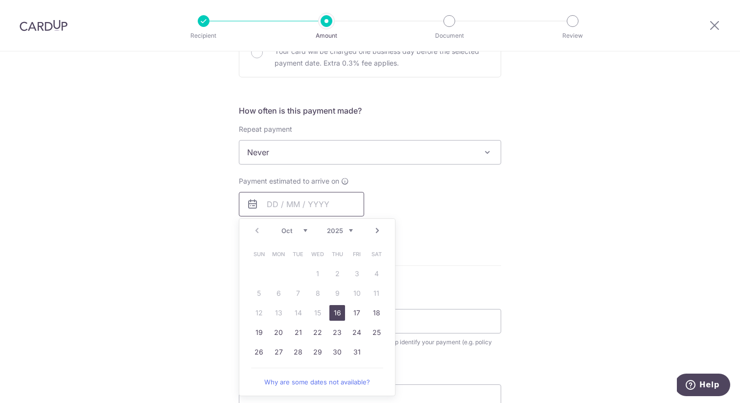
scroll to position [326, 0]
click at [342, 331] on link "23" at bounding box center [337, 332] width 16 height 16
type input "[DATE]"
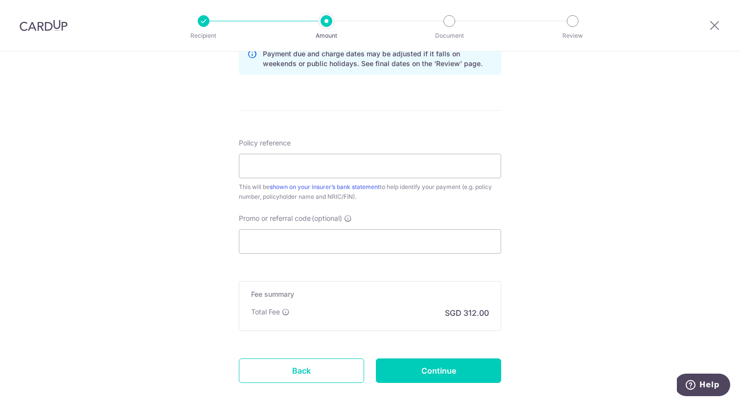
scroll to position [522, 0]
click at [382, 173] on input "Policy reference" at bounding box center [370, 165] width 262 height 24
paste input "U128397666"
type input "U128397666"
click at [343, 251] on input "Promo or referral code (optional)" at bounding box center [370, 240] width 262 height 24
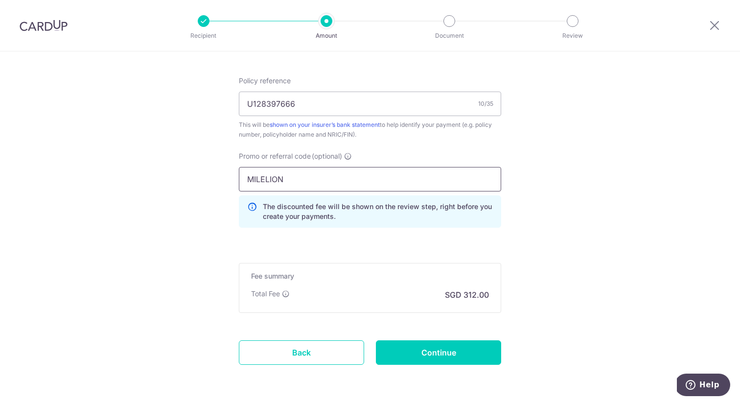
scroll to position [592, 0]
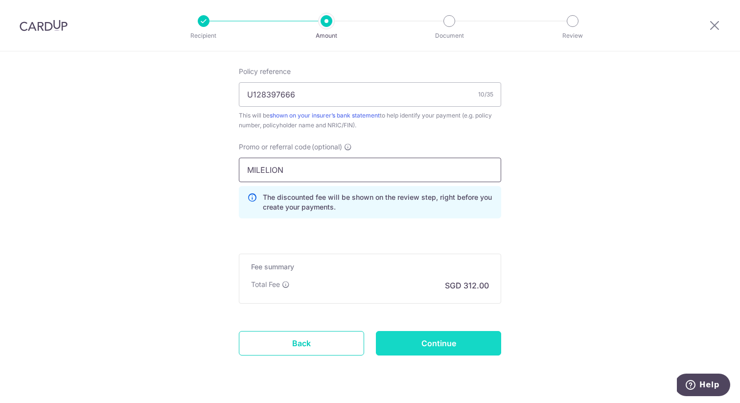
type input "MILELION"
click at [459, 348] on input "Continue" at bounding box center [438, 343] width 125 height 24
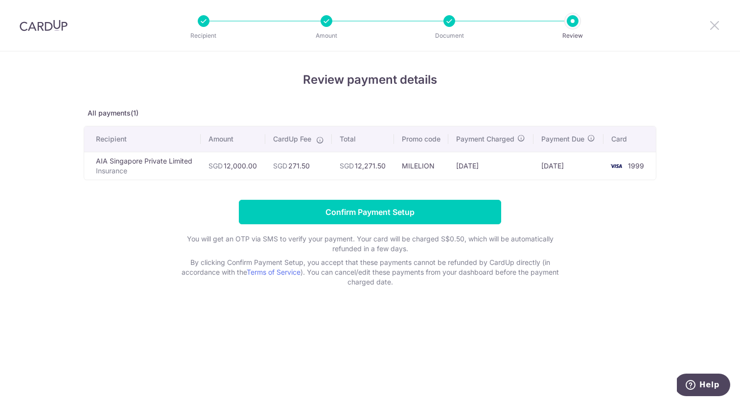
click at [713, 26] on icon at bounding box center [715, 25] width 12 height 12
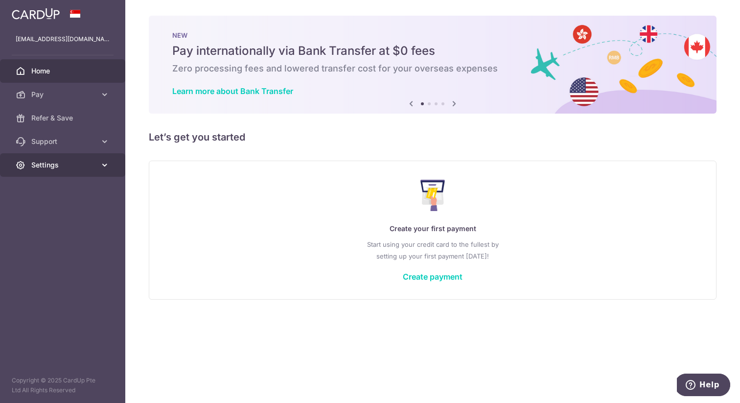
click at [74, 165] on span "Settings" at bounding box center [63, 165] width 65 height 10
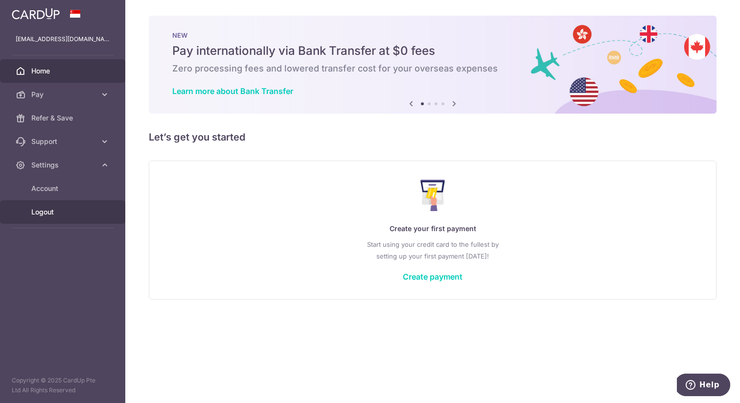
click at [58, 214] on span "Logout" at bounding box center [63, 212] width 65 height 10
